Goal: Information Seeking & Learning: Learn about a topic

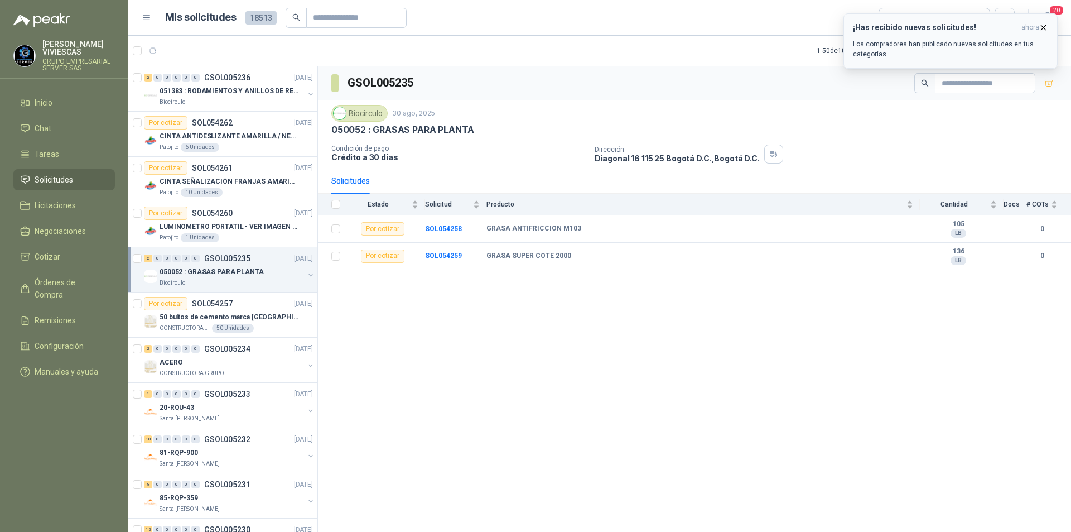
click at [926, 44] on p "Los compradores han publicado nuevas solicitudes en tus categorías." at bounding box center [950, 49] width 195 height 20
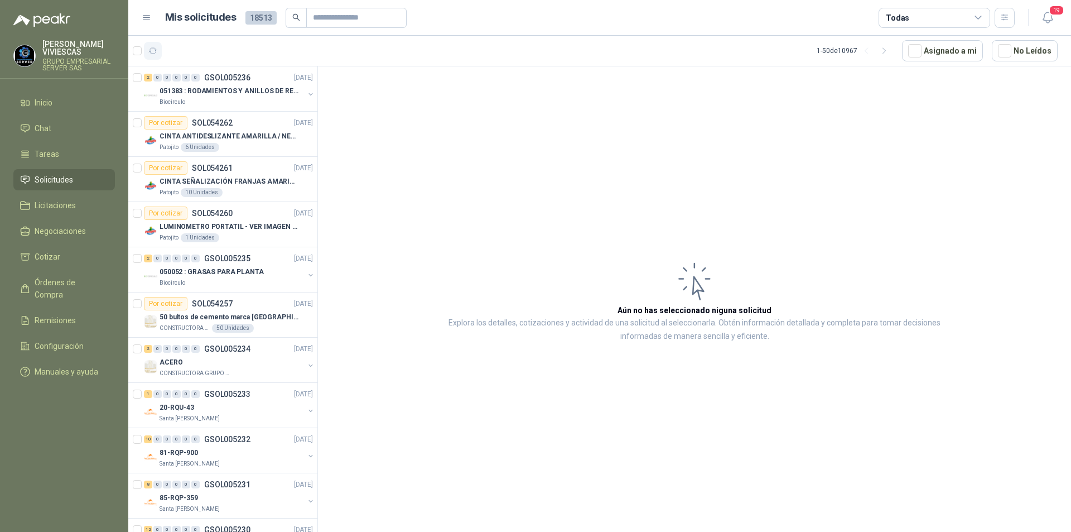
click at [158, 54] on button "button" at bounding box center [153, 51] width 18 height 18
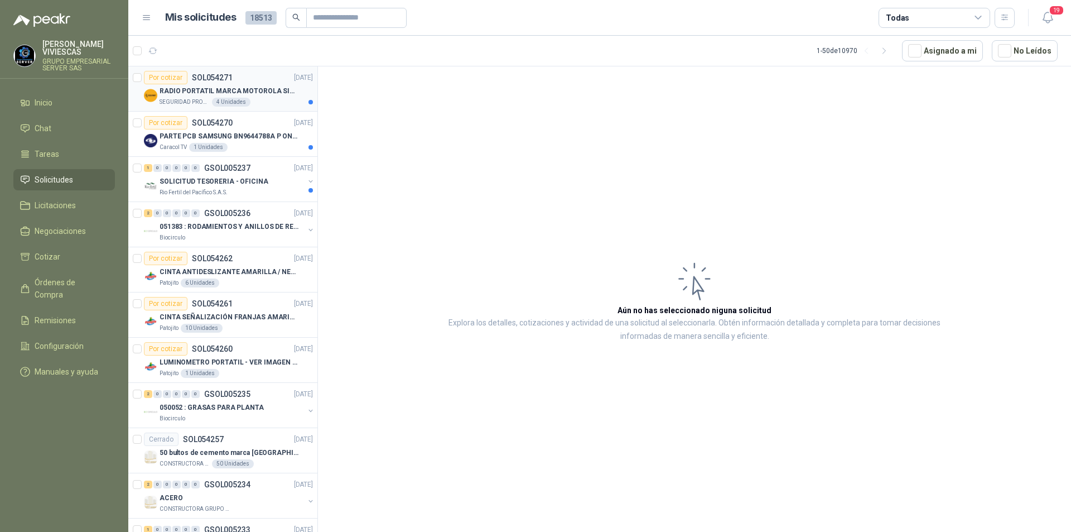
click at [189, 88] on p "RADIO PORTATIL MARCA MOTOROLA SIN PANTALLA CON GPS, INCLUYE: ANTENA, BATERIA, C…" at bounding box center [229, 91] width 139 height 11
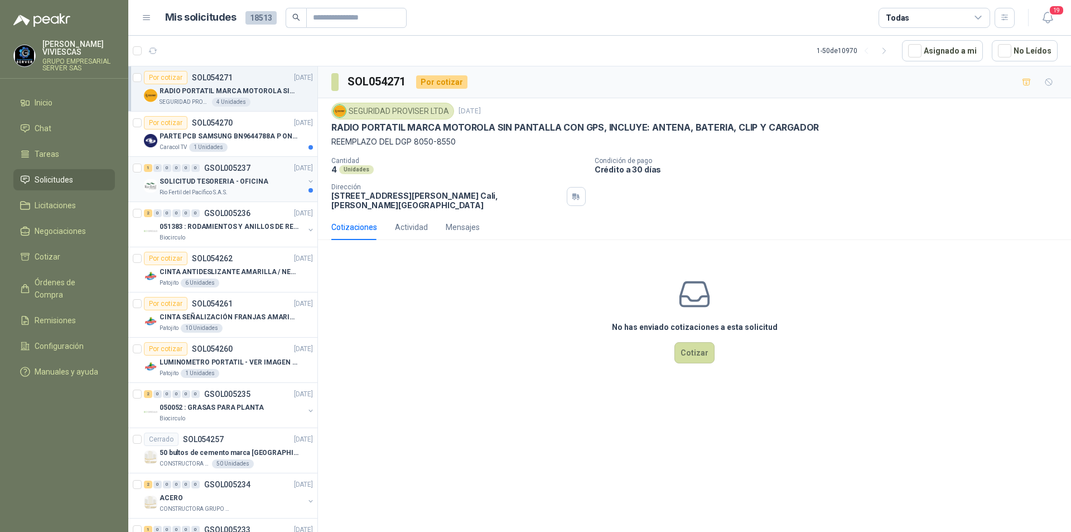
click at [200, 189] on p "Rio Fertil del Pacífico S.A.S." at bounding box center [194, 192] width 68 height 9
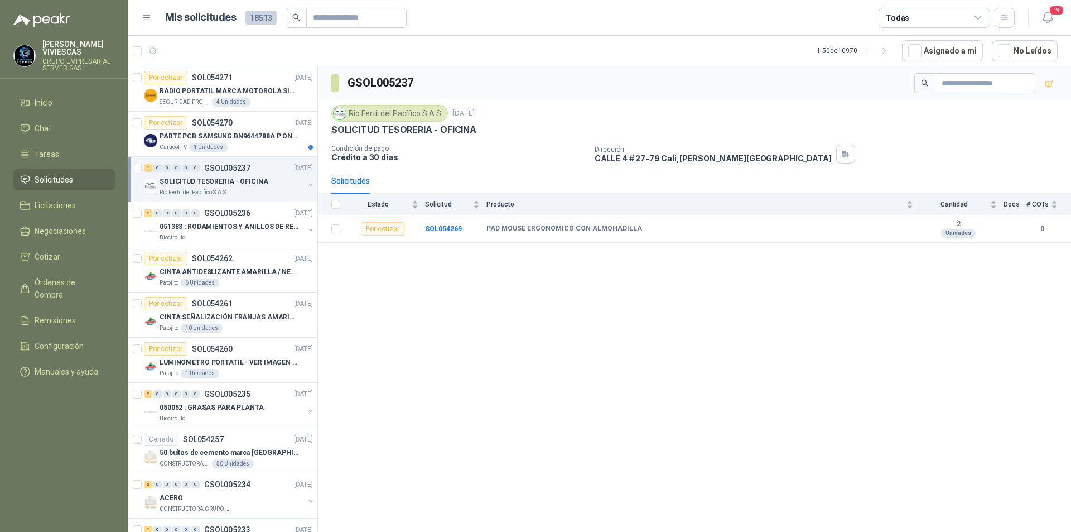
click at [201, 178] on p "SOLICITUD TESORERIA - OFICINA" at bounding box center [214, 181] width 109 height 11
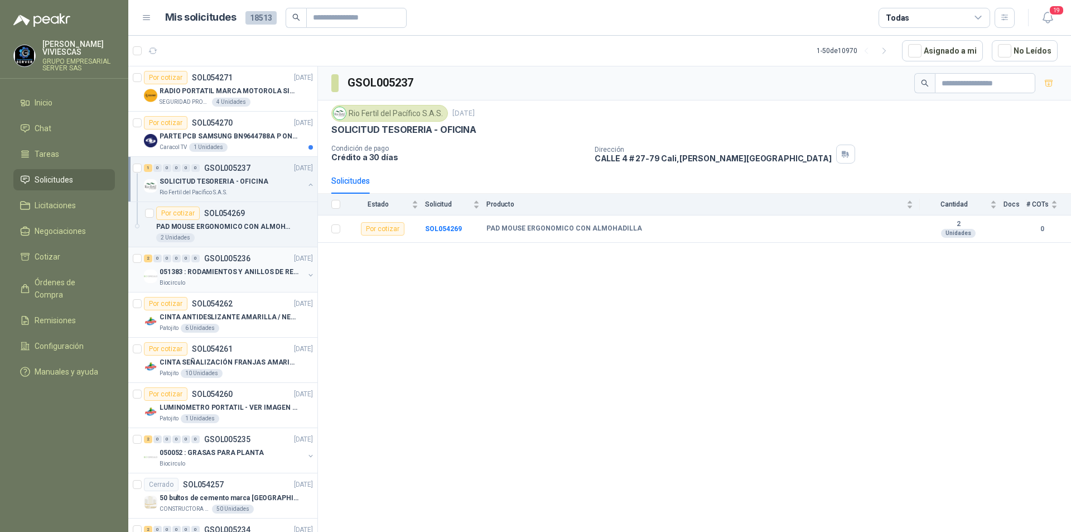
click at [206, 269] on p "051383 : RODAMIENTOS Y ANILLOS DE RETENCION RUEDAS" at bounding box center [229, 272] width 139 height 11
